Goal: Task Accomplishment & Management: Manage account settings

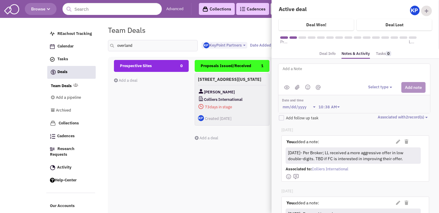
select select "1900"
select select
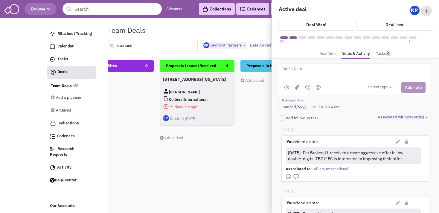
click at [136, 46] on input "overland" at bounding box center [153, 45] width 90 height 11
type input "o"
type input "[GEOGRAPHIC_DATA]"
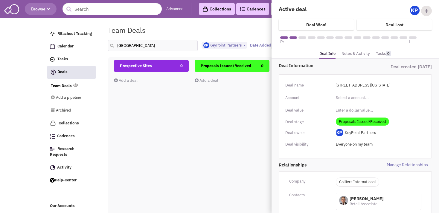
click at [170, 133] on div "Prospective Sites 0 Add a deal Total: $ 0" at bounding box center [151, 166] width 75 height 212
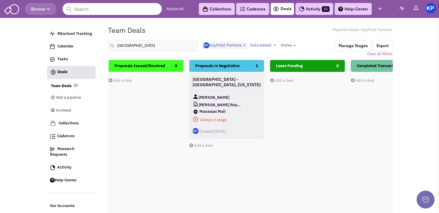
scroll to position [0, 86]
click at [244, 84] on h4 "[GEOGRAPHIC_DATA] - [GEOGRAPHIC_DATA], [US_STATE]" at bounding box center [226, 81] width 68 height 11
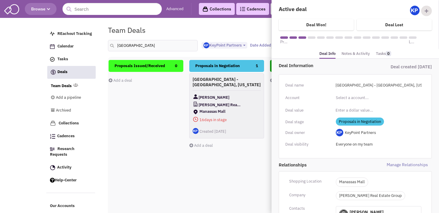
click at [349, 56] on link "Notes & Activity" at bounding box center [355, 54] width 28 height 9
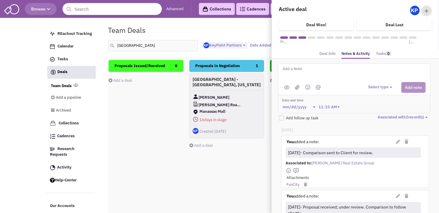
click at [312, 74] on textarea at bounding box center [356, 73] width 148 height 16
type textarea "[DATE]- Revised draft proposal sent to Client for review."
click at [370, 86] on button "Select type" at bounding box center [381, 88] width 26 height 6
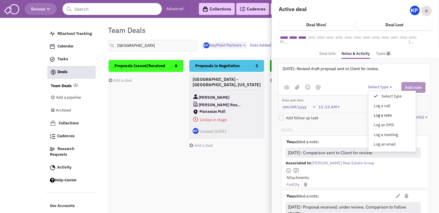
click at [376, 114] on div "Log a note" at bounding box center [377, 116] width 15 height 6
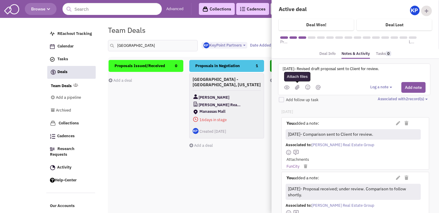
click at [296, 87] on img at bounding box center [297, 87] width 5 height 5
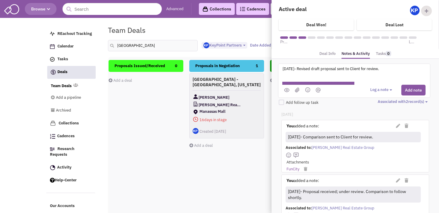
click at [379, 90] on div "Log a note Select type" at bounding box center [397, 90] width 55 height 11
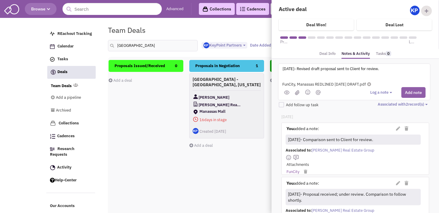
click at [405, 95] on button "Add note" at bounding box center [413, 92] width 24 height 11
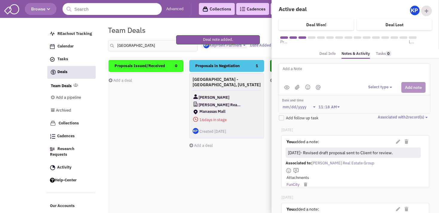
click at [196, 193] on div "Proposals in Negotiation 1 [GEOGRAPHIC_DATA] - [GEOGRAPHIC_DATA], [US_STATE] [P…" at bounding box center [226, 166] width 75 height 212
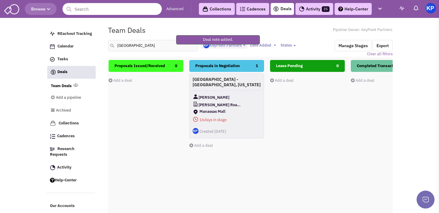
click at [433, 7] on img at bounding box center [430, 8] width 10 height 10
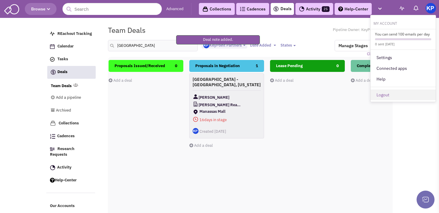
click at [378, 94] on link "Logout" at bounding box center [402, 95] width 65 height 11
